Goal: Navigation & Orientation: Find specific page/section

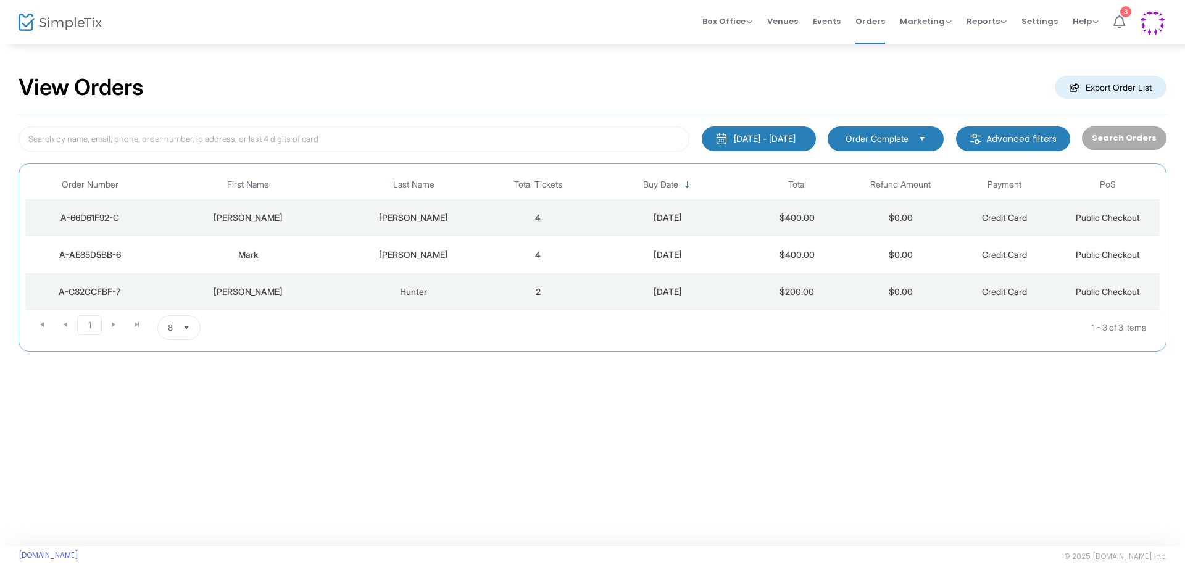
click at [1119, 22] on icon at bounding box center [1119, 22] width 12 height 14
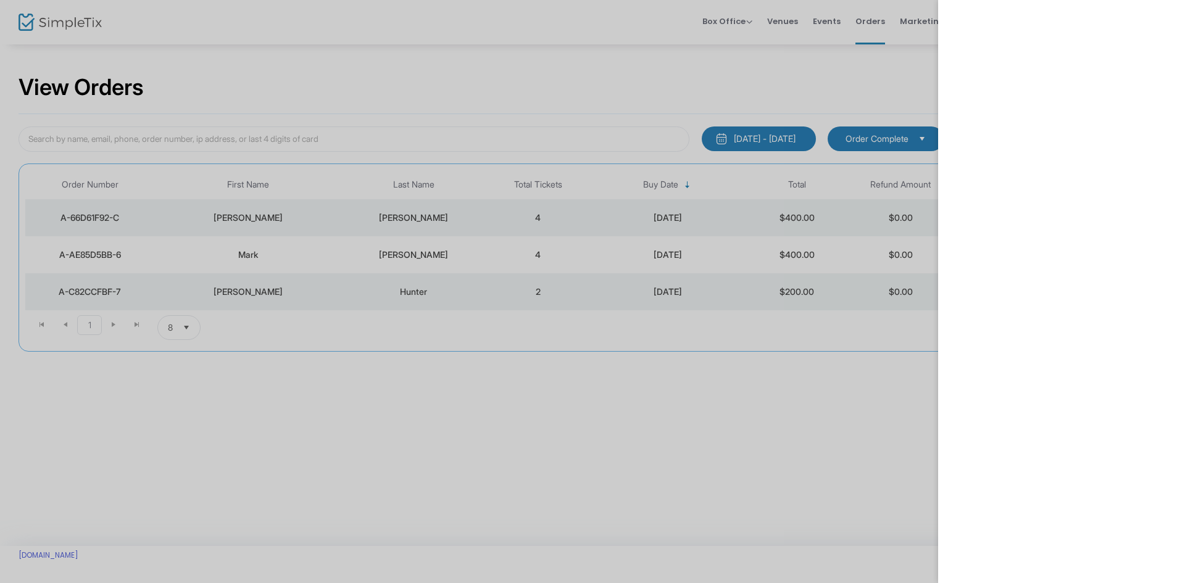
click at [404, 511] on div at bounding box center [592, 291] width 1185 height 583
